Goal: Task Accomplishment & Management: Manage account settings

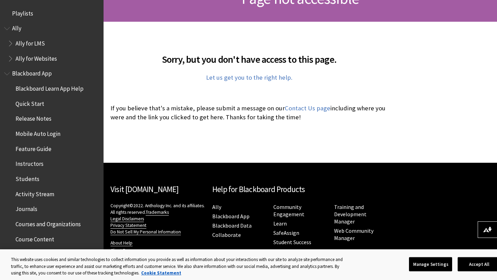
scroll to position [132, 0]
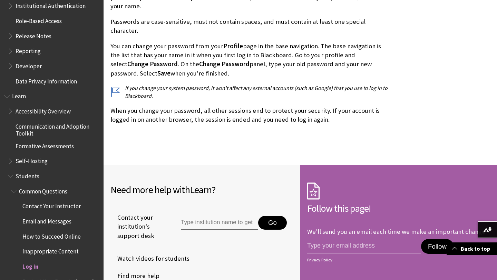
scroll to position [1824, 0]
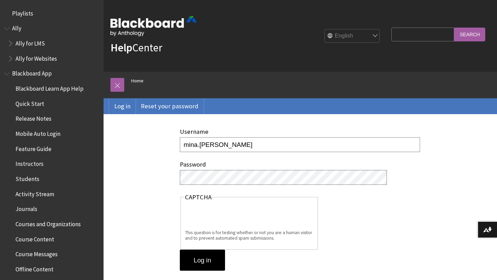
type input "mina.chen"
click at [213, 258] on input "Log in" at bounding box center [202, 260] width 45 height 21
click at [198, 266] on input "Log in" at bounding box center [202, 260] width 45 height 21
click at [213, 145] on input "mina.[PERSON_NAME]" at bounding box center [300, 144] width 240 height 15
type input "[EMAIL_ADDRESS][DOMAIN_NAME]"
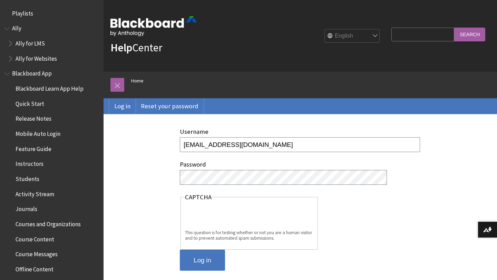
click at [210, 261] on input "Log in" at bounding box center [202, 260] width 45 height 21
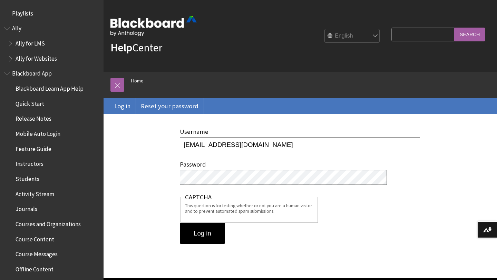
drag, startPoint x: 0, startPoint y: 0, endPoint x: 197, endPoint y: 265, distance: 330.0
click at [197, 265] on div "Username mina.chen@daemen.edu Password CAPTCHA This question is for testing whe…" at bounding box center [250, 196] width 292 height 164
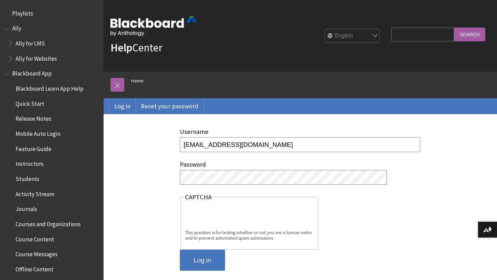
click at [200, 257] on input "Log in" at bounding box center [202, 260] width 45 height 21
click at [123, 104] on link "Log in" at bounding box center [122, 106] width 27 height 16
